Goal: Transaction & Acquisition: Purchase product/service

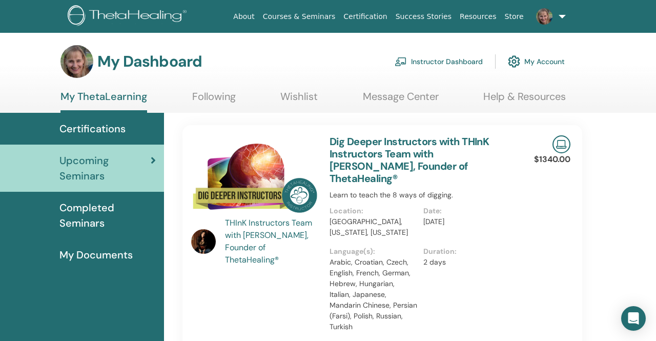
click at [441, 62] on link "Instructor Dashboard" at bounding box center [439, 61] width 88 height 23
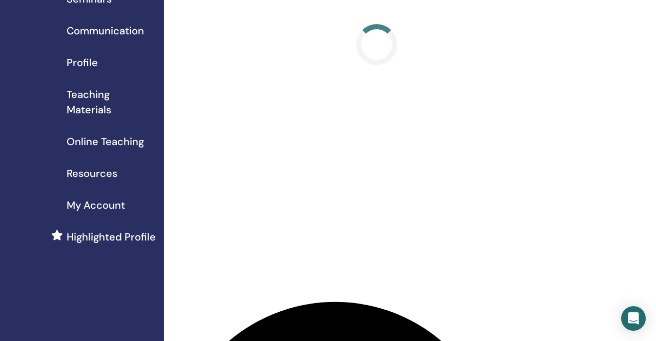
scroll to position [83, 0]
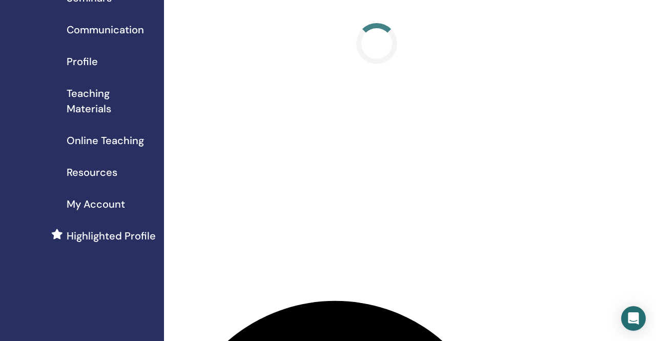
click at [111, 138] on span "Online Teaching" at bounding box center [105, 140] width 77 height 15
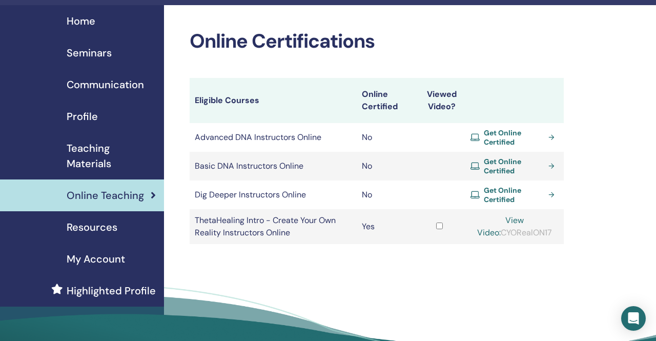
scroll to position [28, 0]
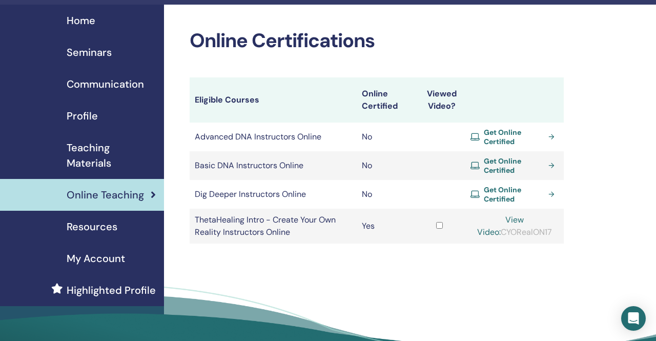
click at [506, 166] on span "Get Online Certified" at bounding box center [514, 165] width 61 height 18
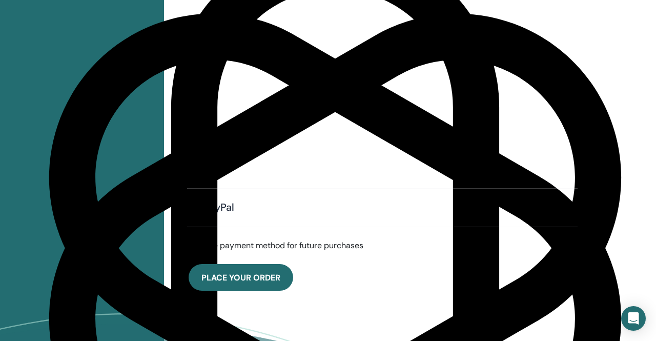
scroll to position [446, 0]
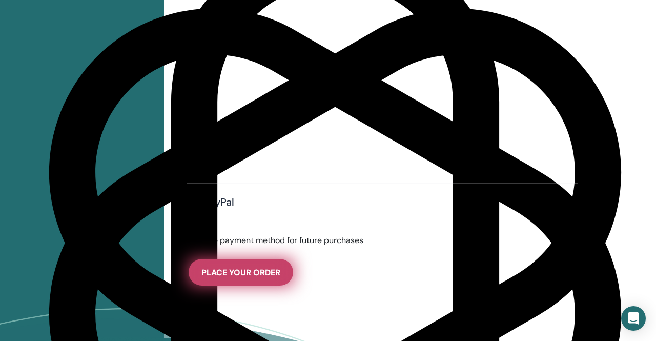
click at [224, 269] on span "Place Your Order" at bounding box center [241, 272] width 79 height 11
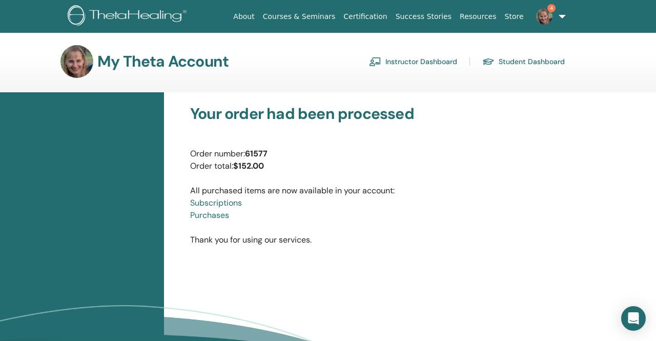
scroll to position [1260, 0]
click at [216, 216] on link "Purchases" at bounding box center [209, 215] width 39 height 11
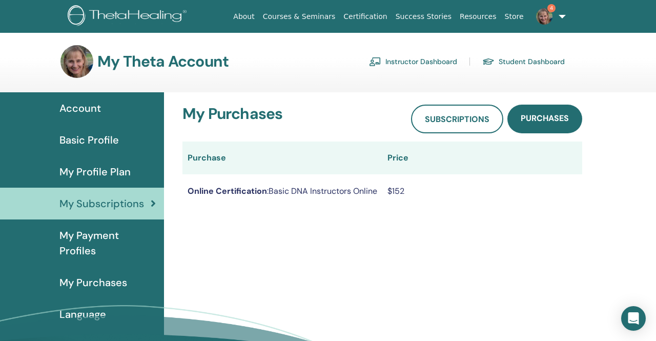
scroll to position [1260, 0]
click at [85, 280] on span "My Purchases" at bounding box center [93, 282] width 68 height 15
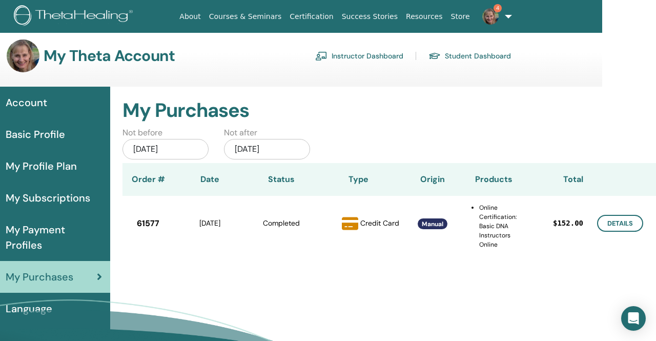
scroll to position [0, 54]
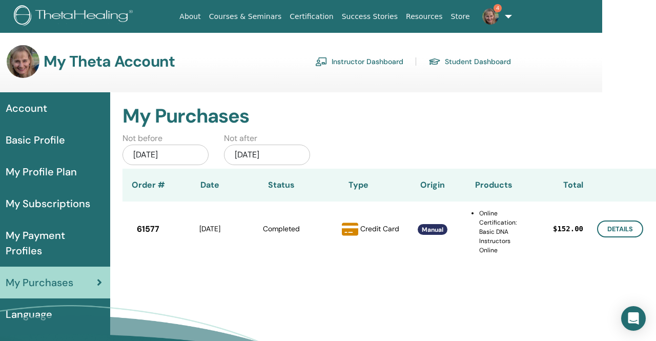
click at [506, 14] on link "4" at bounding box center [495, 16] width 42 height 33
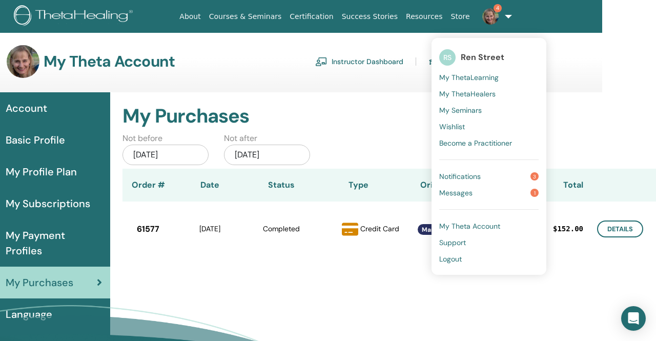
click at [480, 176] on span "Notifications" at bounding box center [461, 176] width 42 height 9
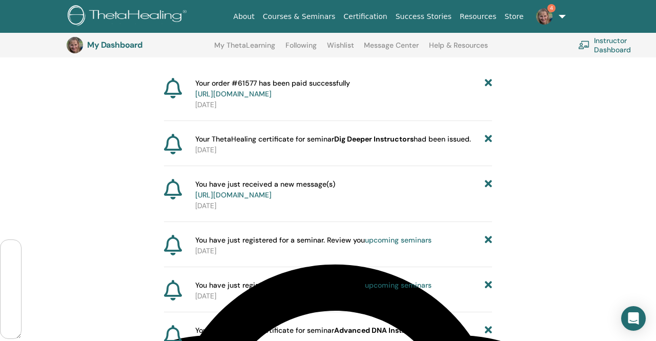
scroll to position [118, 0]
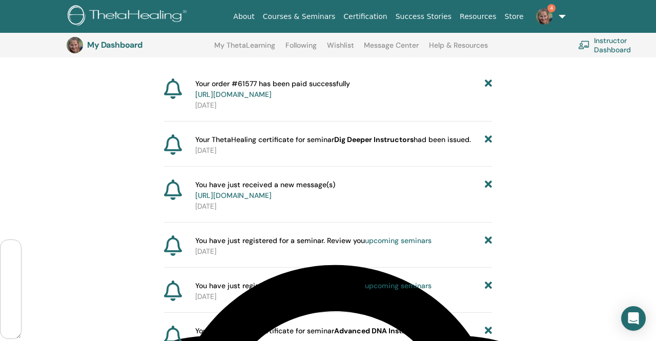
click at [272, 196] on link "https://member.thetahealing.com/message-center/messages/4b585090-5827-47a7-a8ba…" at bounding box center [233, 195] width 76 height 9
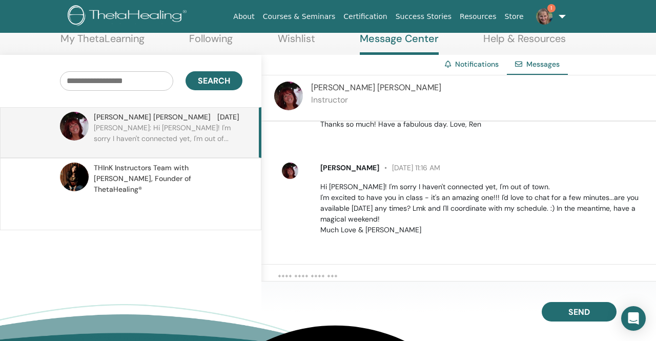
scroll to position [58, 0]
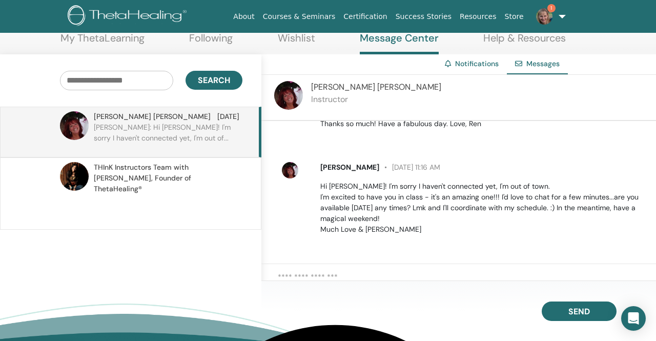
click at [172, 175] on span "THInK Instructors Team with Vianna Stibal, Founder of ThetaHealing®" at bounding box center [167, 178] width 146 height 32
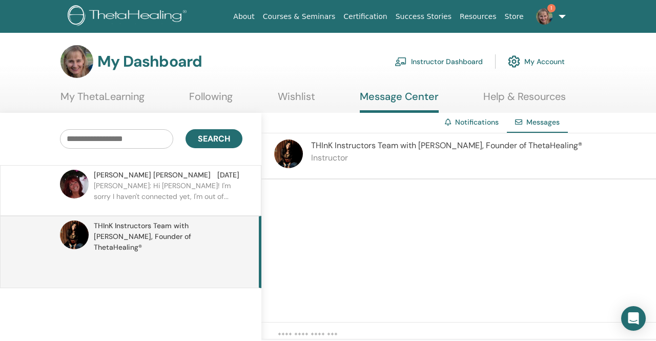
click at [107, 95] on link "My ThetaLearning" at bounding box center [103, 100] width 84 height 20
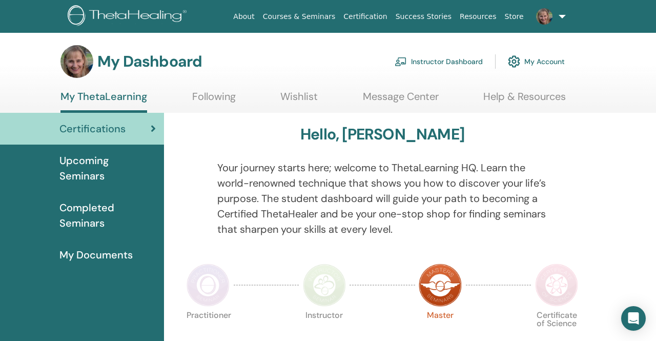
scroll to position [1260, 0]
click at [85, 162] on span "Upcoming Seminars" at bounding box center [107, 168] width 96 height 31
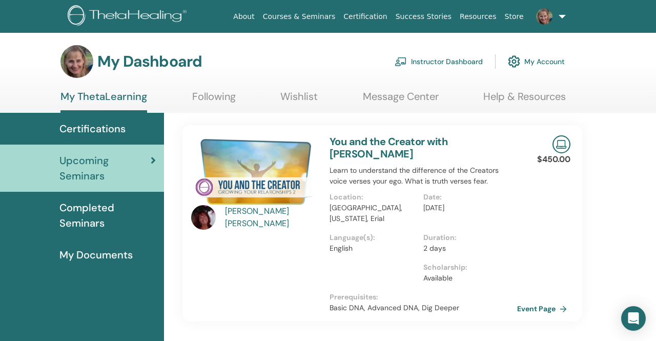
click at [91, 130] on span "Certifications" at bounding box center [92, 128] width 66 height 15
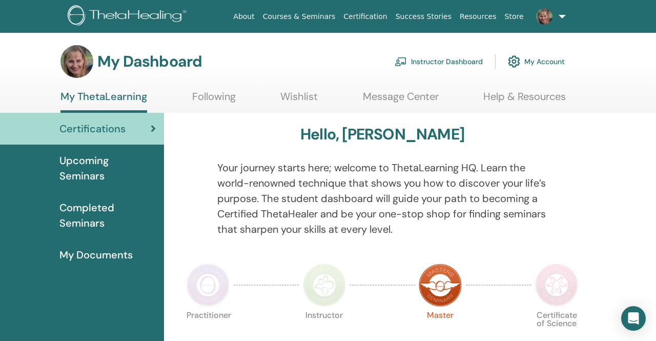
click at [97, 212] on span "Completed Seminars" at bounding box center [107, 215] width 96 height 31
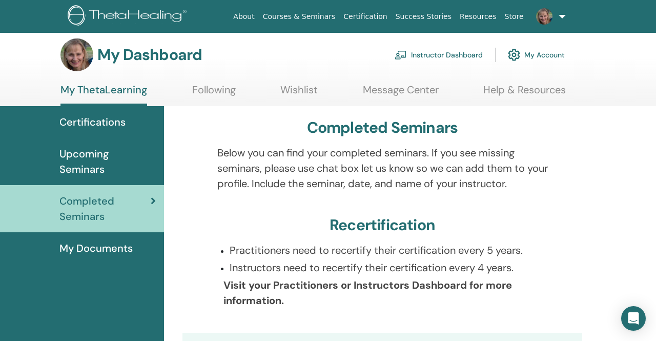
scroll to position [6, 0]
click at [98, 165] on span "Upcoming Seminars" at bounding box center [107, 162] width 96 height 31
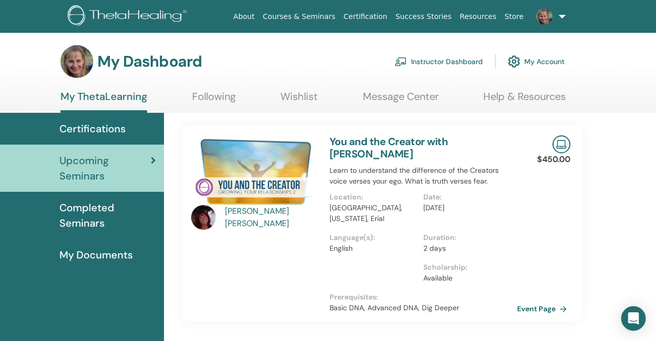
scroll to position [1260, 0]
click at [565, 15] on link at bounding box center [549, 16] width 42 height 33
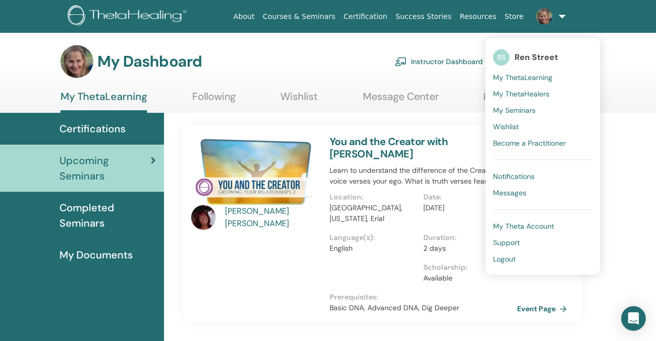
click at [521, 78] on span "My ThetaLearning" at bounding box center [522, 77] width 59 height 9
